Goal: Task Accomplishment & Management: Use online tool/utility

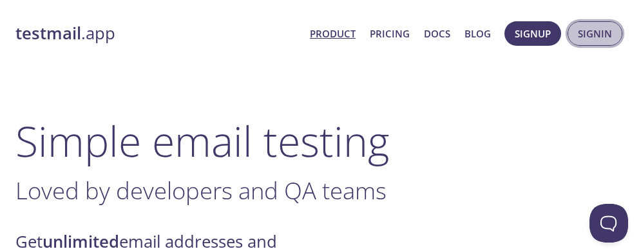
click at [607, 32] on span "Signin" at bounding box center [595, 33] width 34 height 17
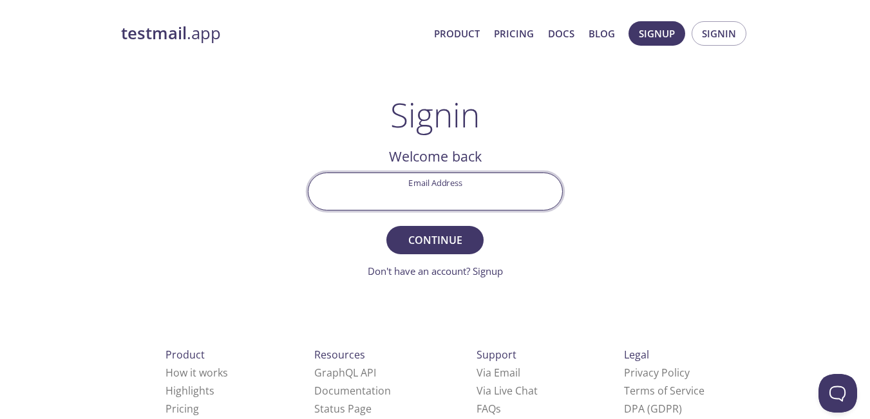
click at [444, 196] on input "Email Address" at bounding box center [435, 191] width 254 height 37
type input "[EMAIL_ADDRESS][DOMAIN_NAME]"
click at [453, 246] on span "Continue" at bounding box center [435, 240] width 68 height 18
click at [422, 187] on input "Signin Security Code" at bounding box center [435, 191] width 254 height 37
paste input "N1JHW4D"
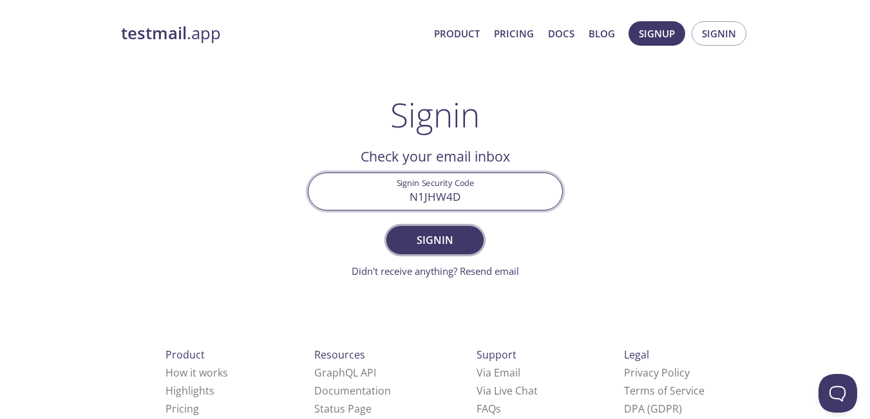
type input "N1JHW4D"
click at [445, 248] on span "Signin" at bounding box center [435, 240] width 68 height 18
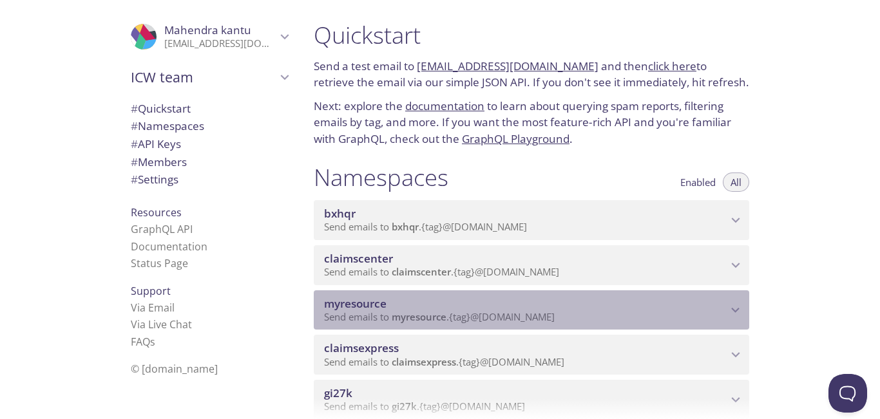
click at [541, 248] on span "Send emails to myresource . {tag} @[DOMAIN_NAME]" at bounding box center [439, 316] width 231 height 13
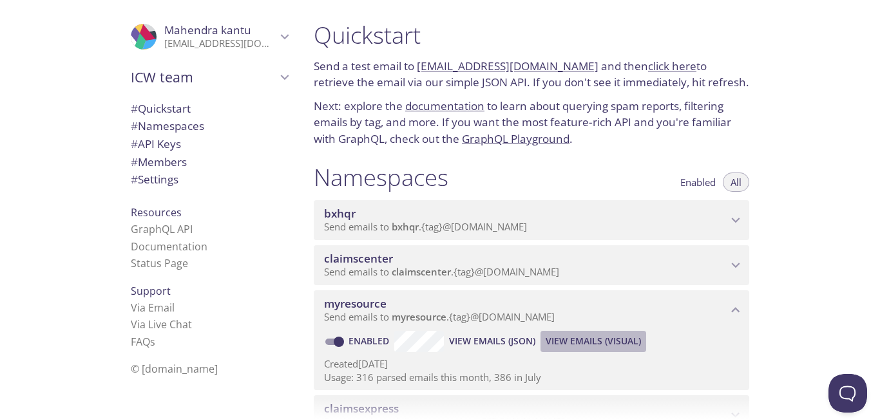
click at [574, 248] on span "View Emails (Visual)" at bounding box center [592, 341] width 95 height 15
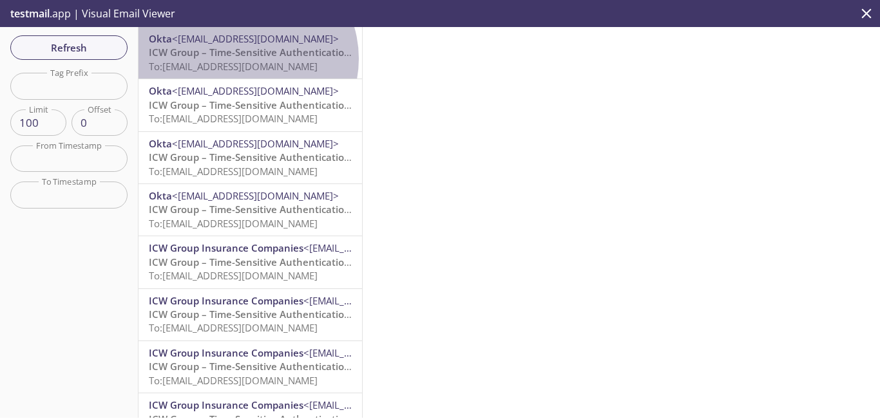
click at [246, 59] on span "ICW Group – Time-Sensitive Authentication Code" at bounding box center [263, 52] width 228 height 13
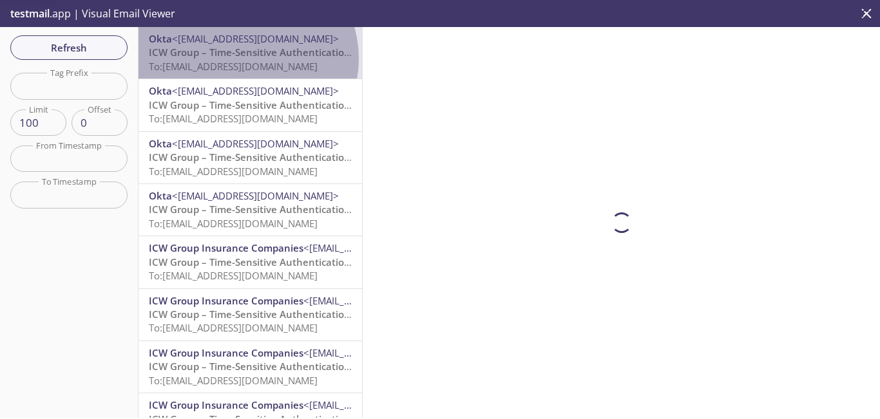
click at [246, 59] on span "ICW Group – Time-Sensitive Authentication Code" at bounding box center [263, 52] width 228 height 13
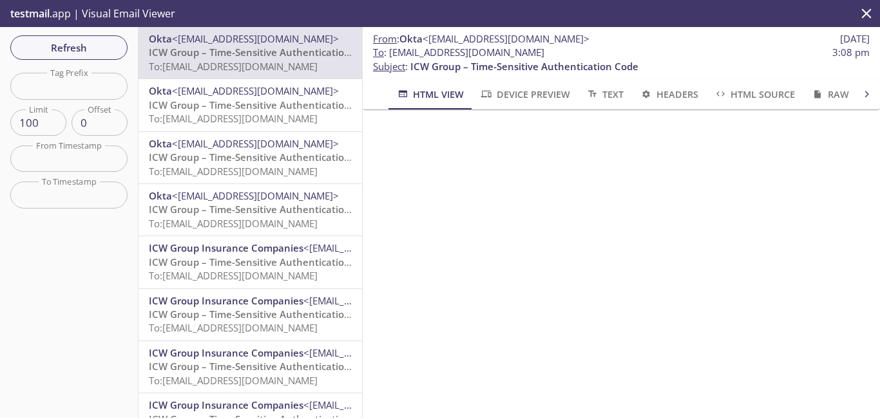
drag, startPoint x: 507, startPoint y: 55, endPoint x: 390, endPoint y: 55, distance: 117.2
click at [390, 55] on span "To : [EMAIL_ADDRESS][DOMAIN_NAME] 3:08 pm" at bounding box center [621, 53] width 496 height 14
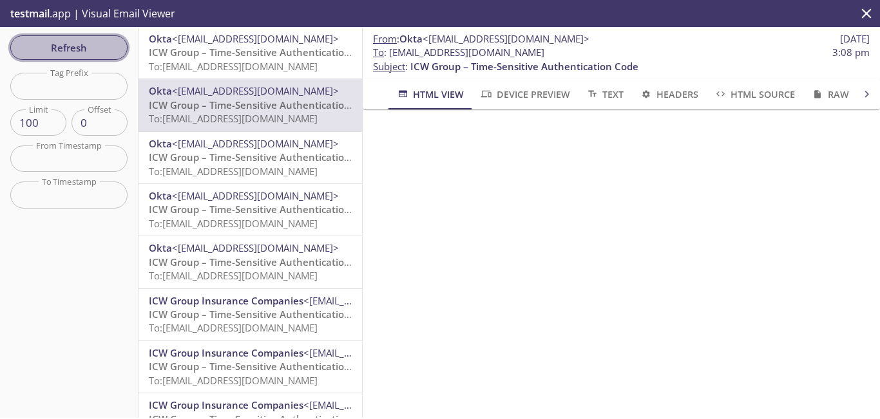
click at [90, 51] on span "Refresh" at bounding box center [69, 47] width 97 height 17
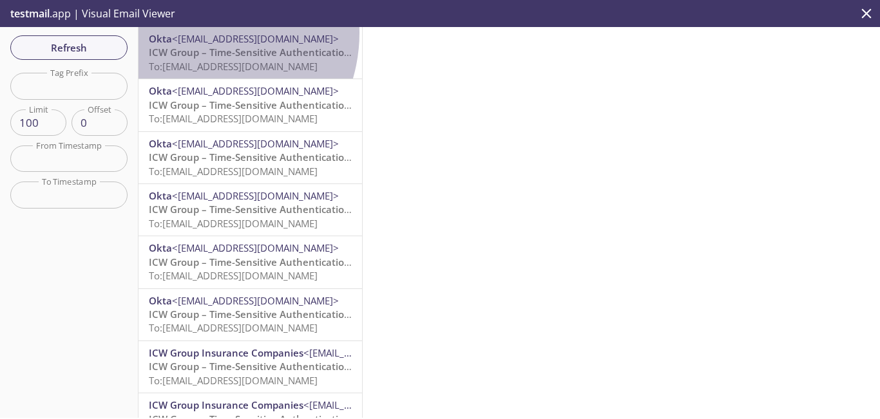
click at [195, 33] on span "<[EMAIL_ADDRESS][DOMAIN_NAME]>" at bounding box center [255, 38] width 167 height 13
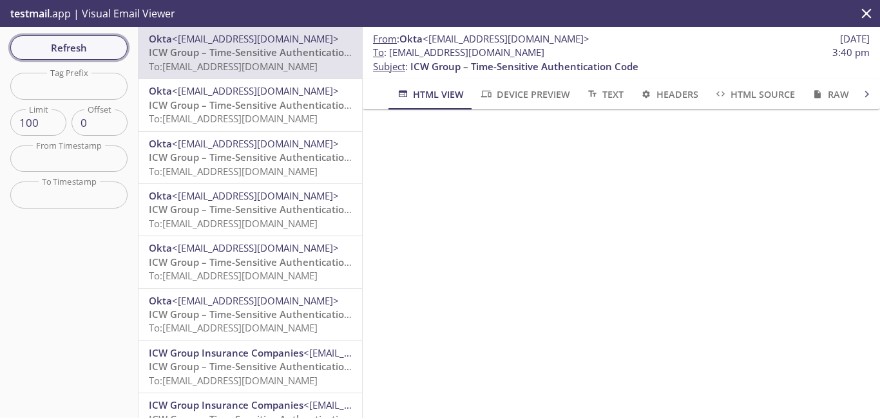
click at [104, 46] on span "Refresh" at bounding box center [69, 47] width 97 height 17
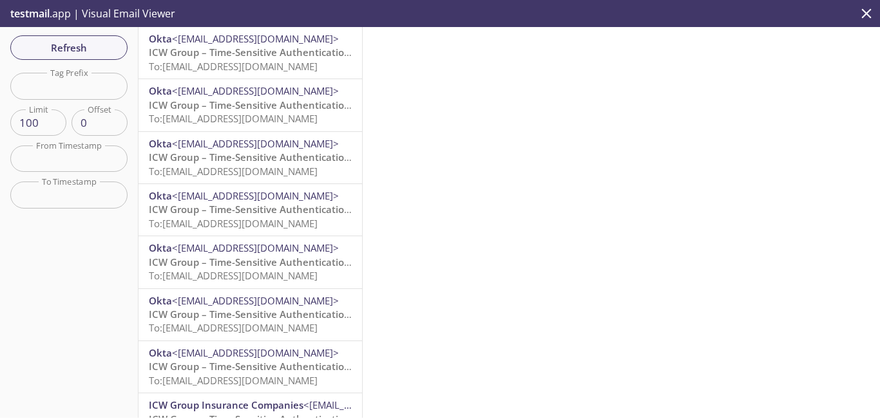
click at [474, 131] on div at bounding box center [621, 222] width 517 height 391
click at [263, 53] on span "ICW Group – Time-Sensitive Authentication Code" at bounding box center [263, 52] width 228 height 13
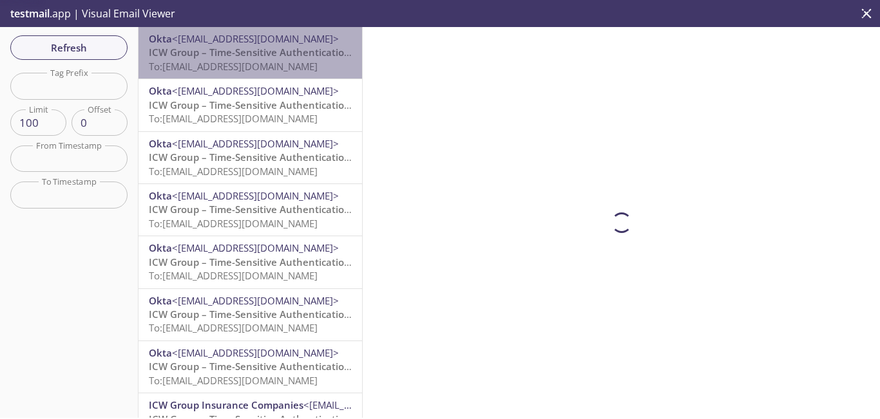
click at [263, 53] on span "ICW Group – Time-Sensitive Authentication Code" at bounding box center [263, 52] width 228 height 13
